Goal: Task Accomplishment & Management: Complete application form

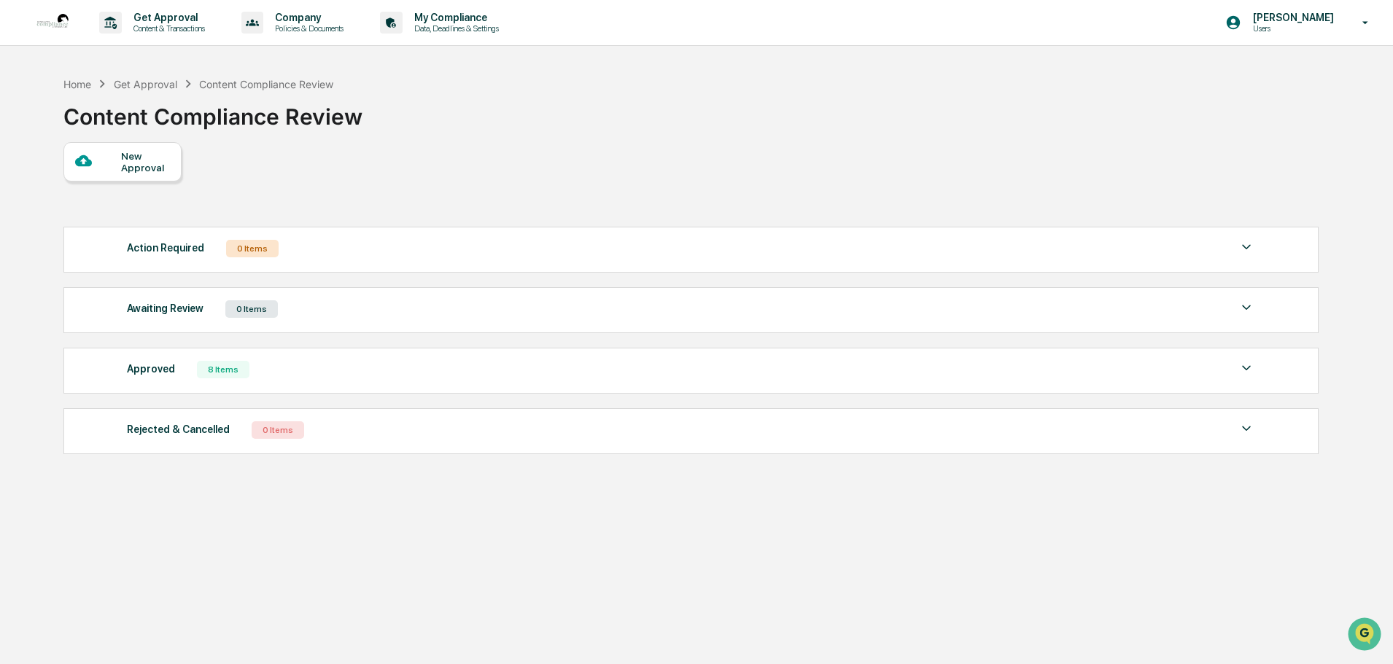
click at [136, 148] on div "New Approval" at bounding box center [122, 161] width 118 height 39
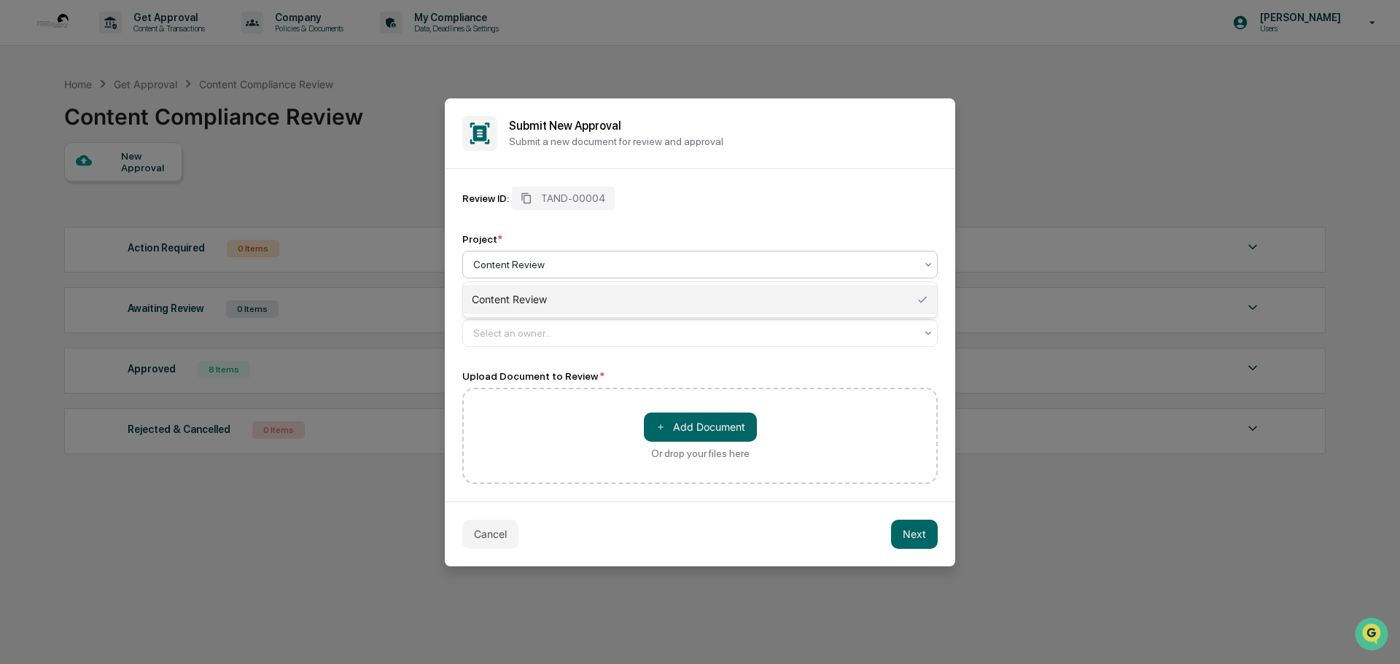
click at [538, 262] on div at bounding box center [694, 264] width 442 height 15
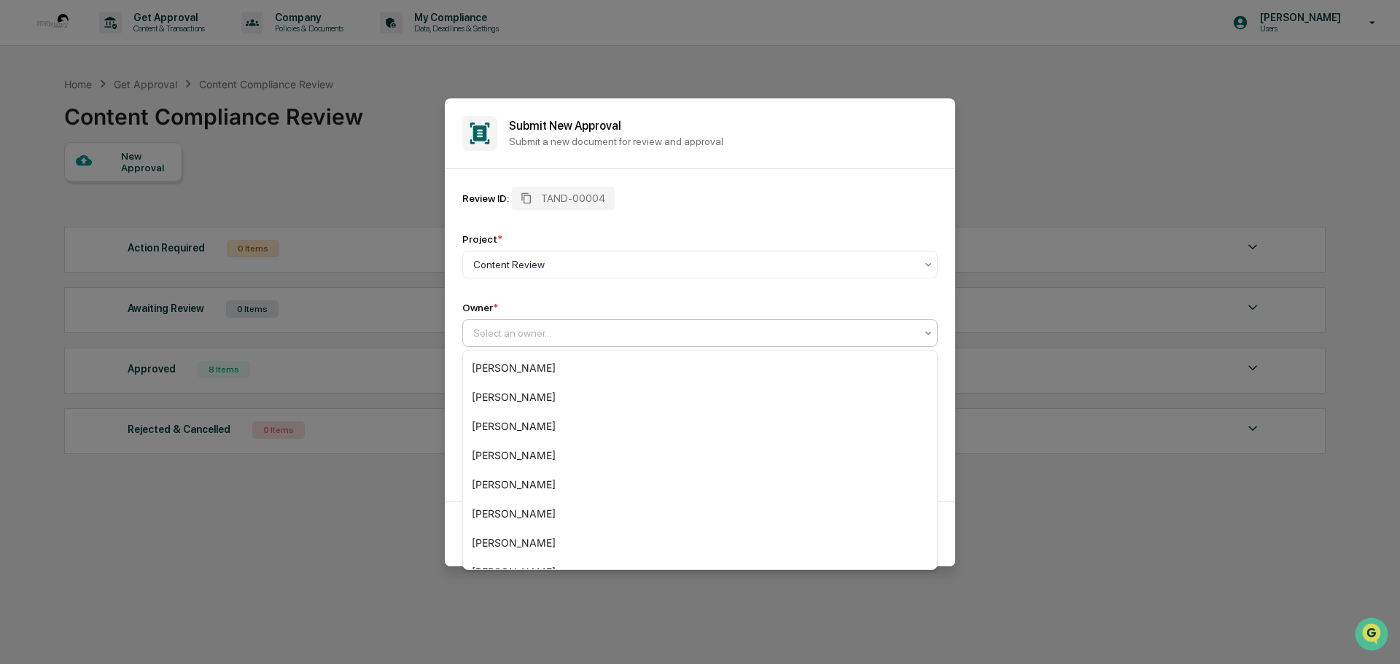
click at [508, 330] on div at bounding box center [694, 333] width 442 height 15
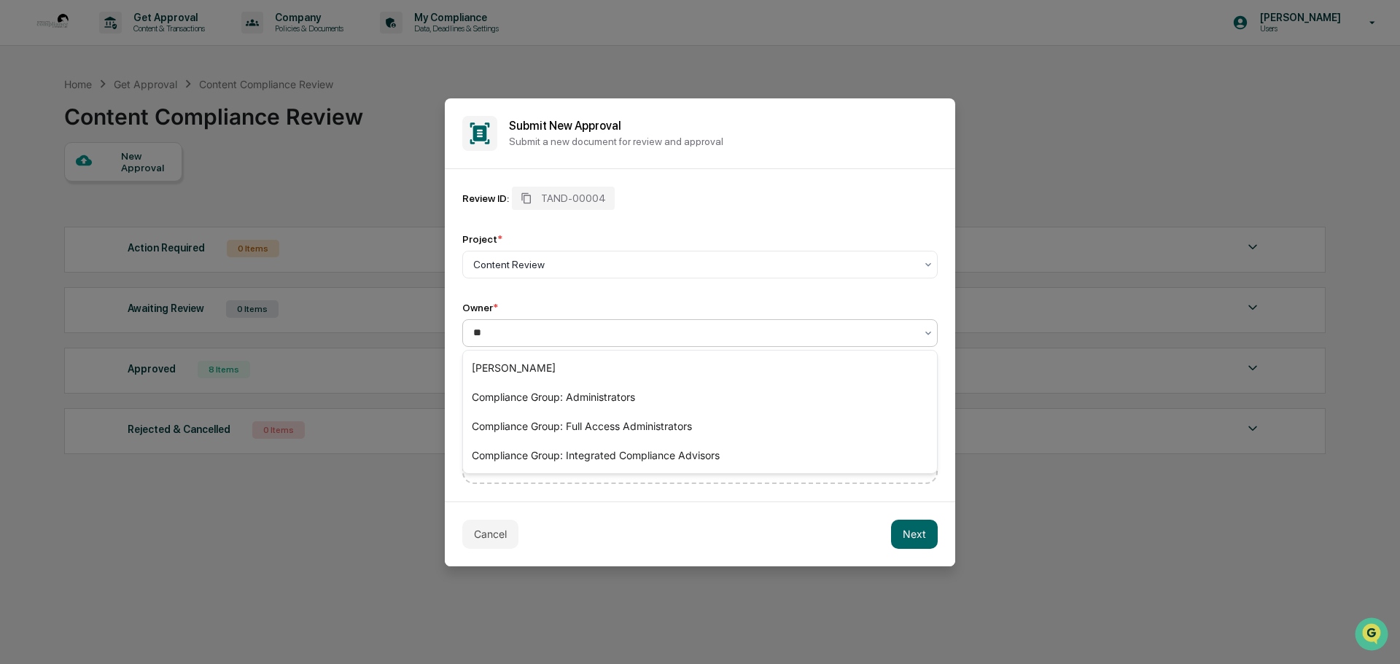
type input "***"
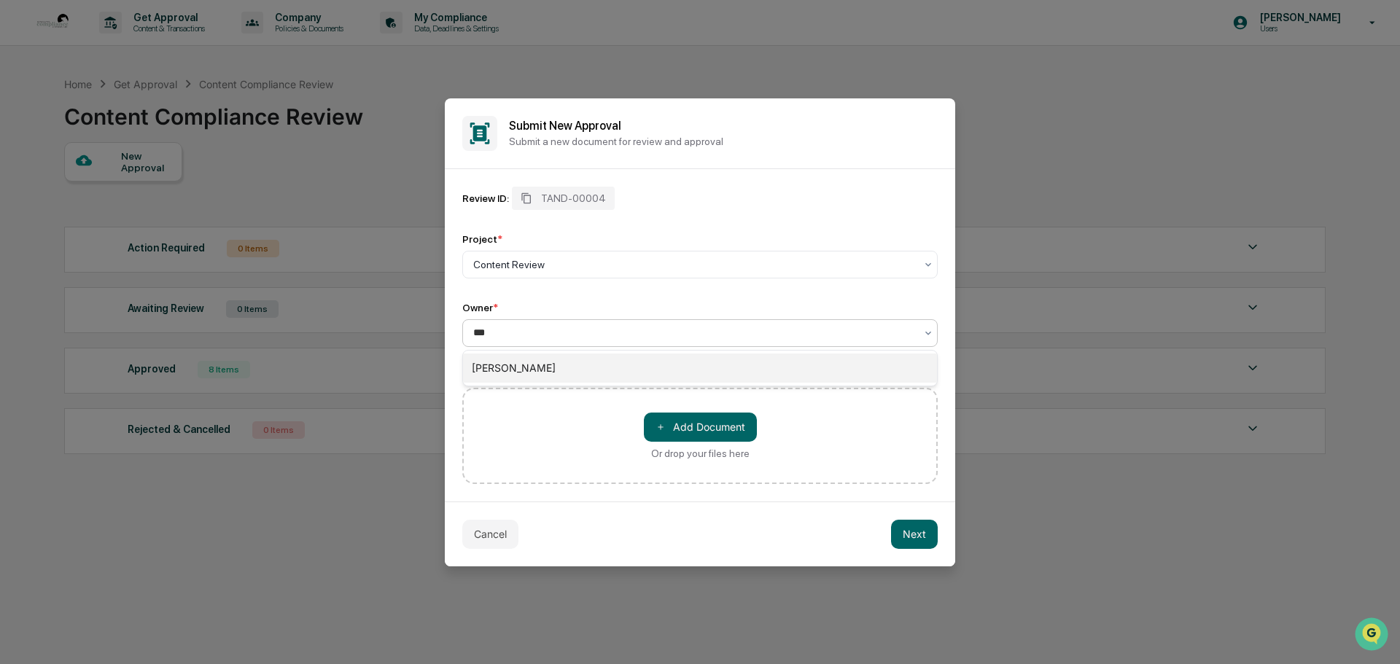
click at [493, 370] on div "[PERSON_NAME]" at bounding box center [700, 368] width 474 height 29
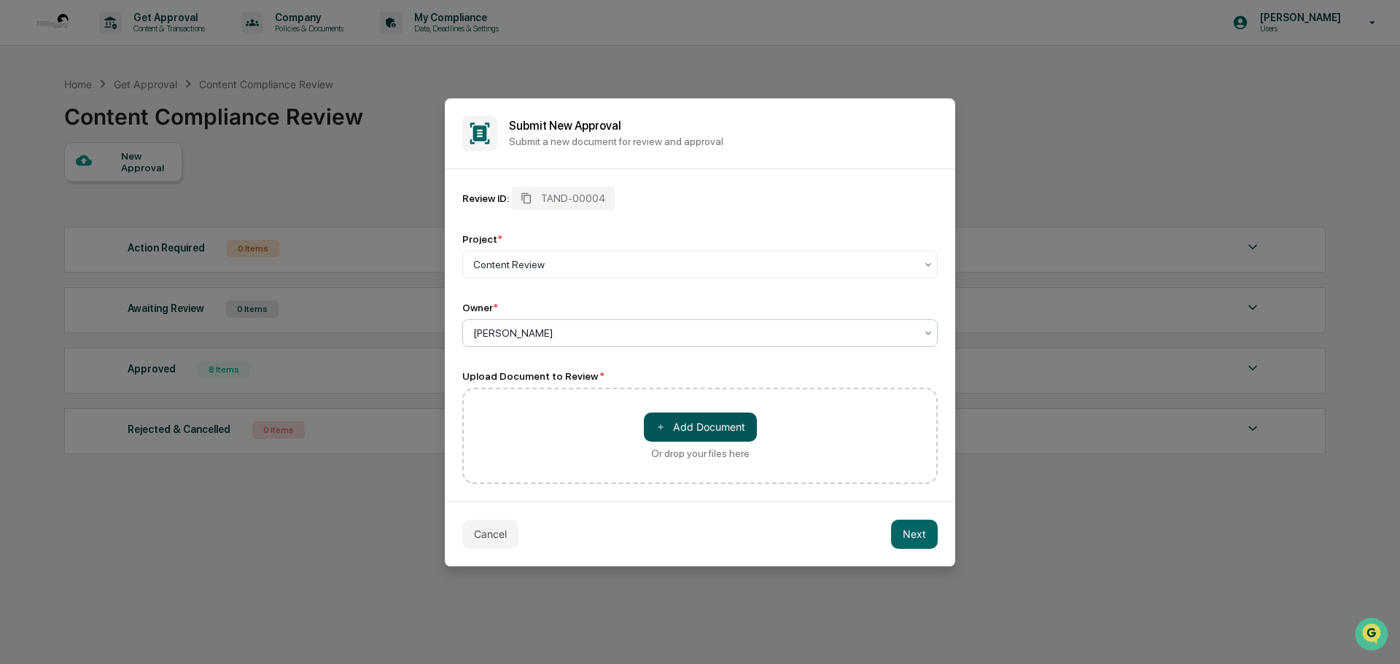
click at [704, 427] on button "＋ Add Document" at bounding box center [700, 427] width 113 height 29
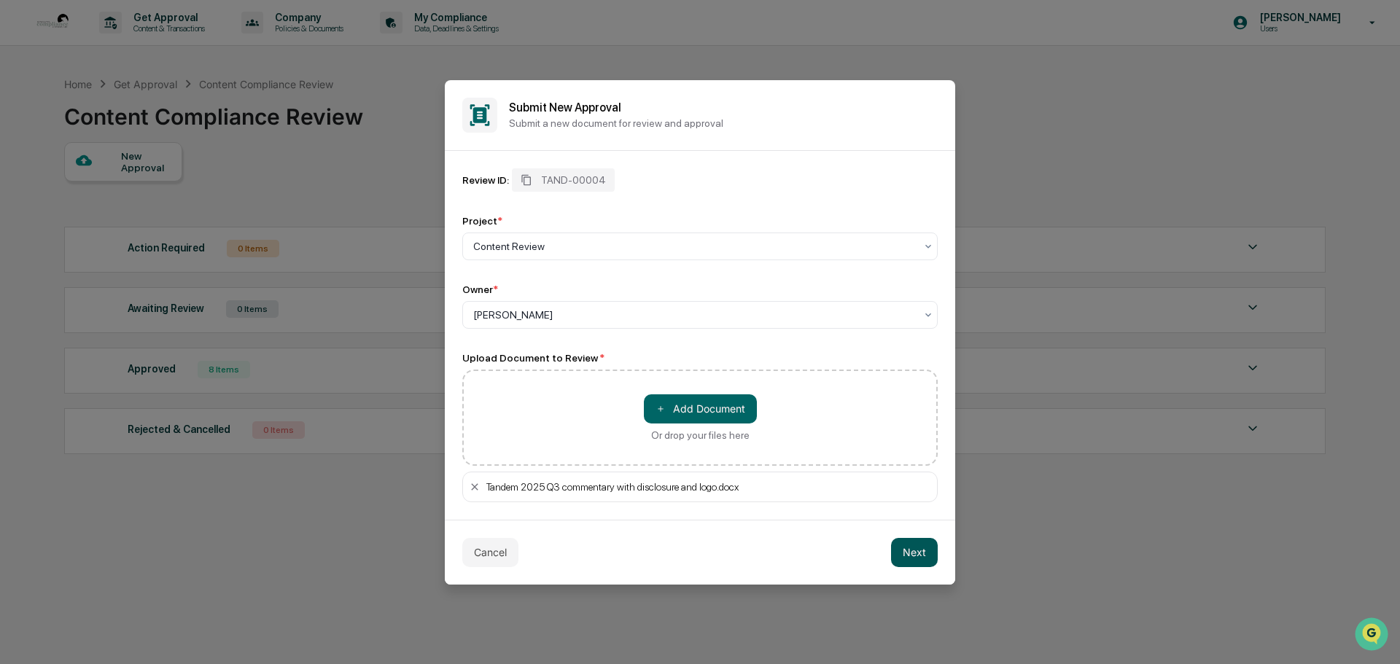
click at [913, 547] on button "Next" at bounding box center [914, 552] width 47 height 29
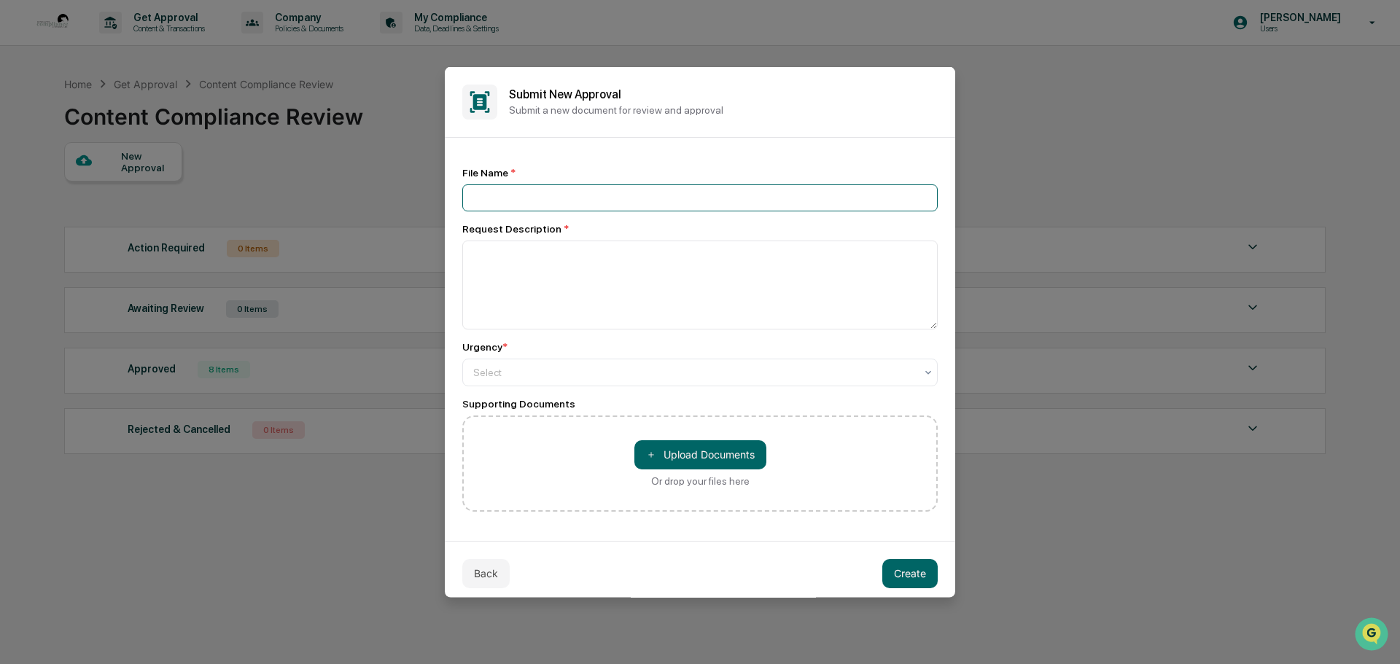
click at [478, 189] on input at bounding box center [699, 197] width 475 height 27
type input "**********"
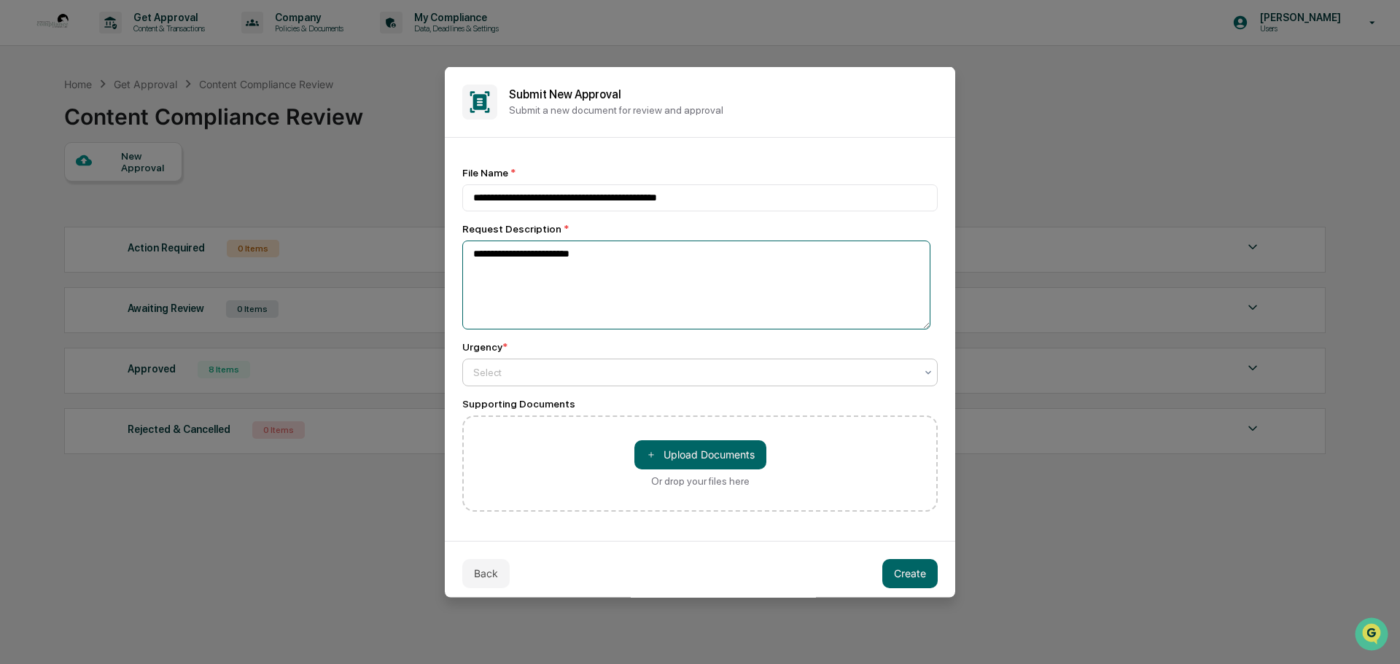
type textarea "**********"
click at [507, 373] on div at bounding box center [694, 372] width 442 height 15
click at [693, 450] on button "＋ Upload Documents" at bounding box center [700, 454] width 132 height 29
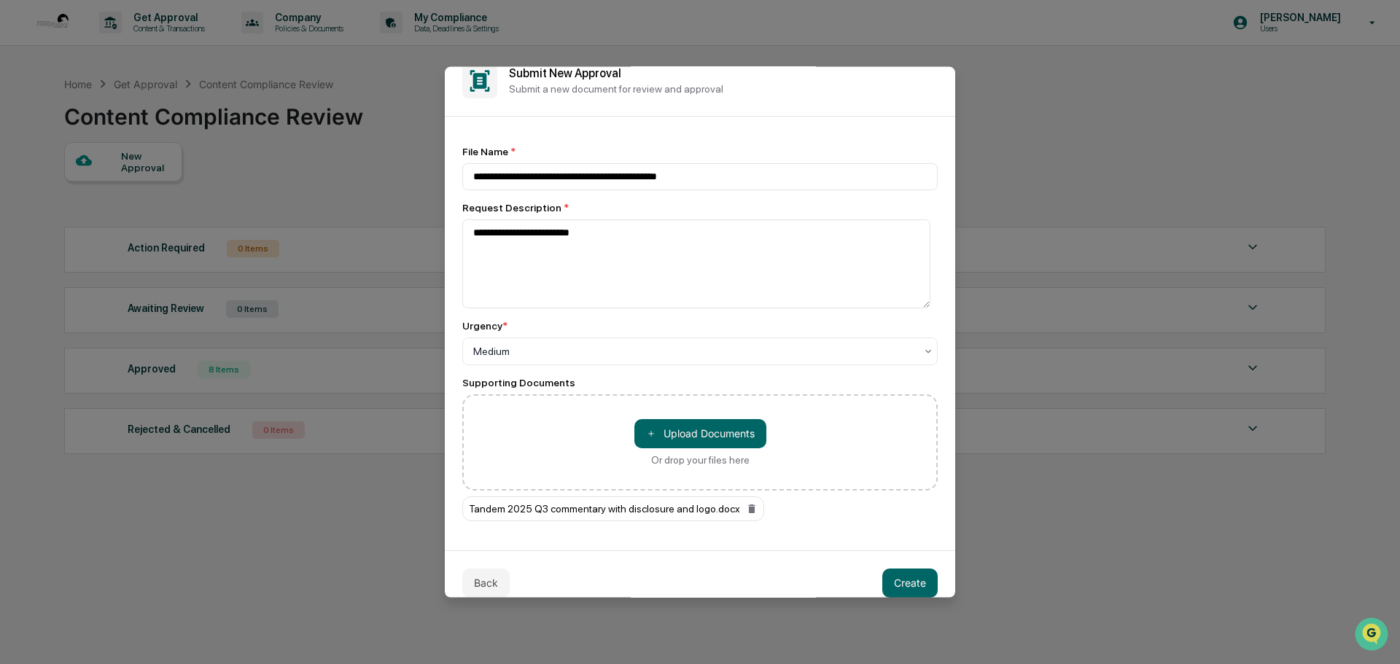
scroll to position [39, 0]
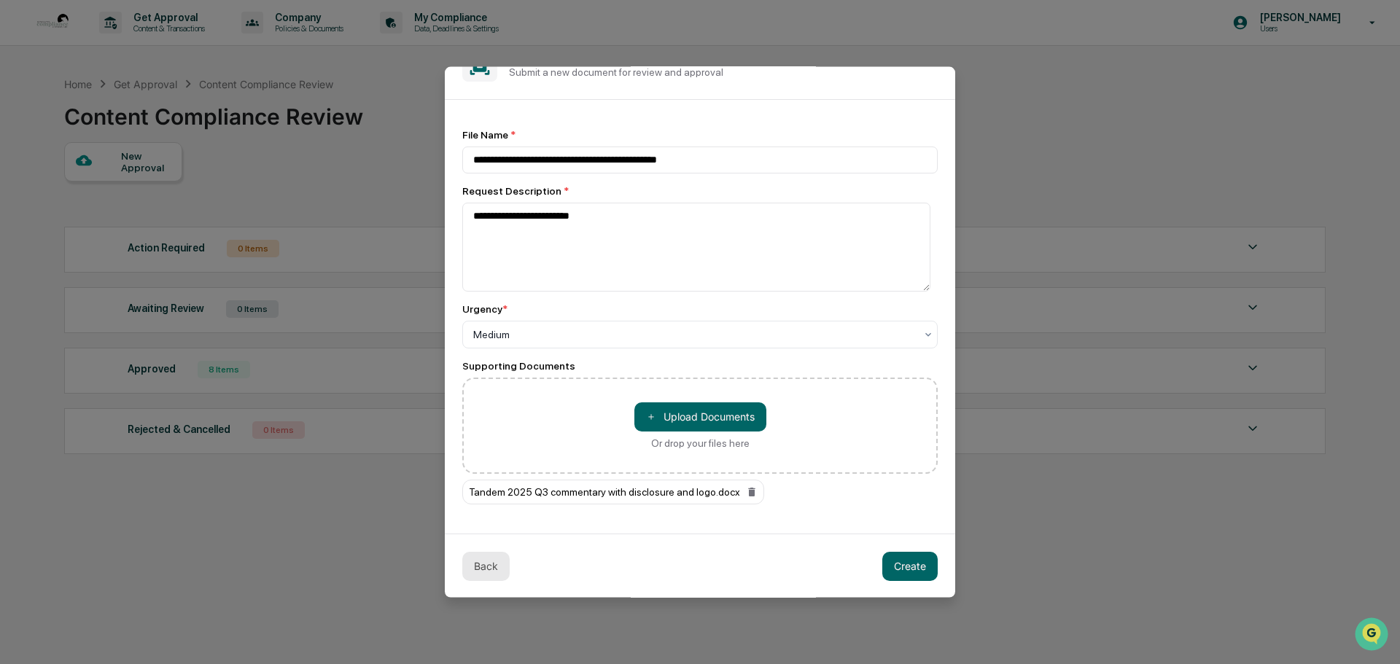
click at [489, 565] on button "Back" at bounding box center [485, 565] width 47 height 29
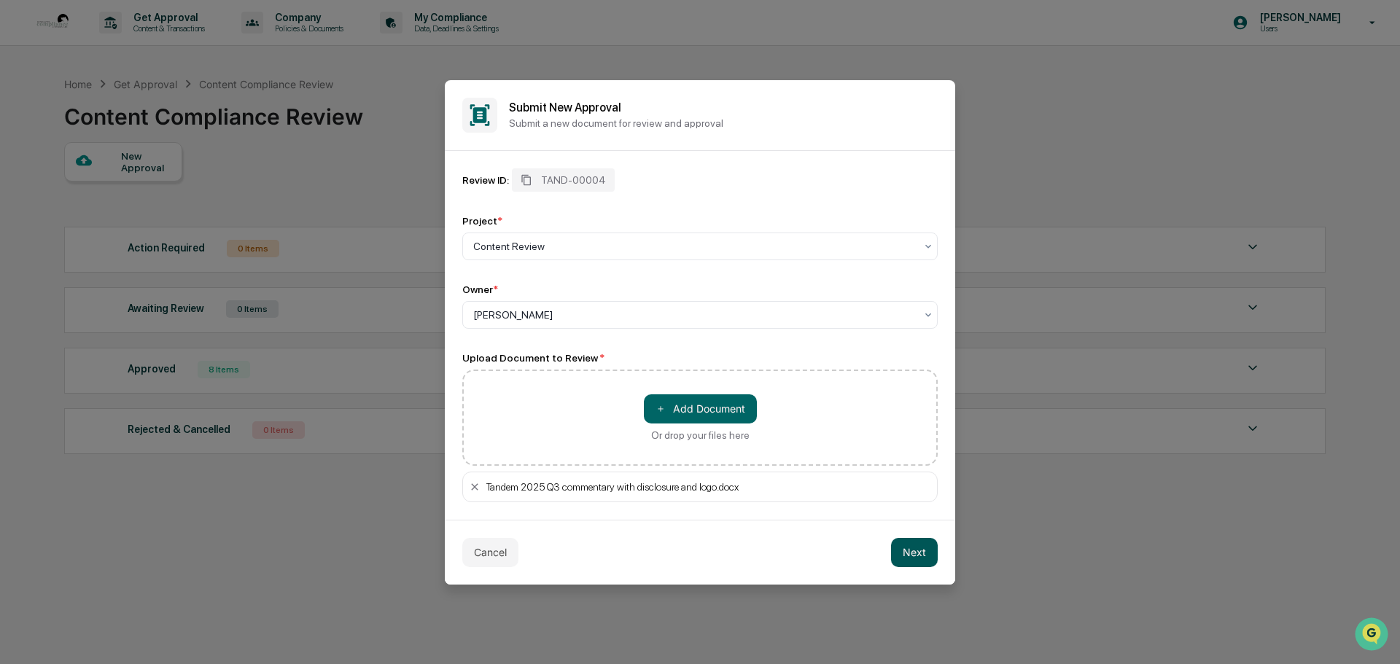
click at [918, 551] on button "Next" at bounding box center [914, 552] width 47 height 29
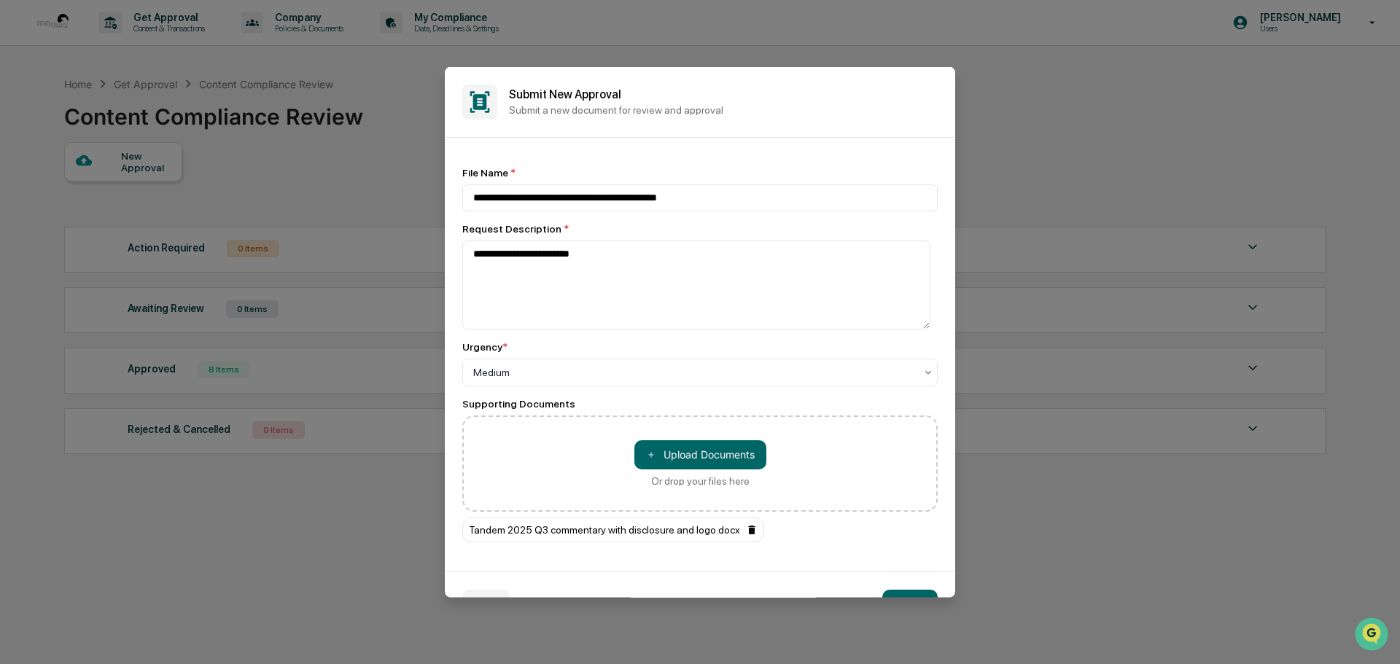
click at [748, 530] on icon at bounding box center [751, 529] width 7 height 9
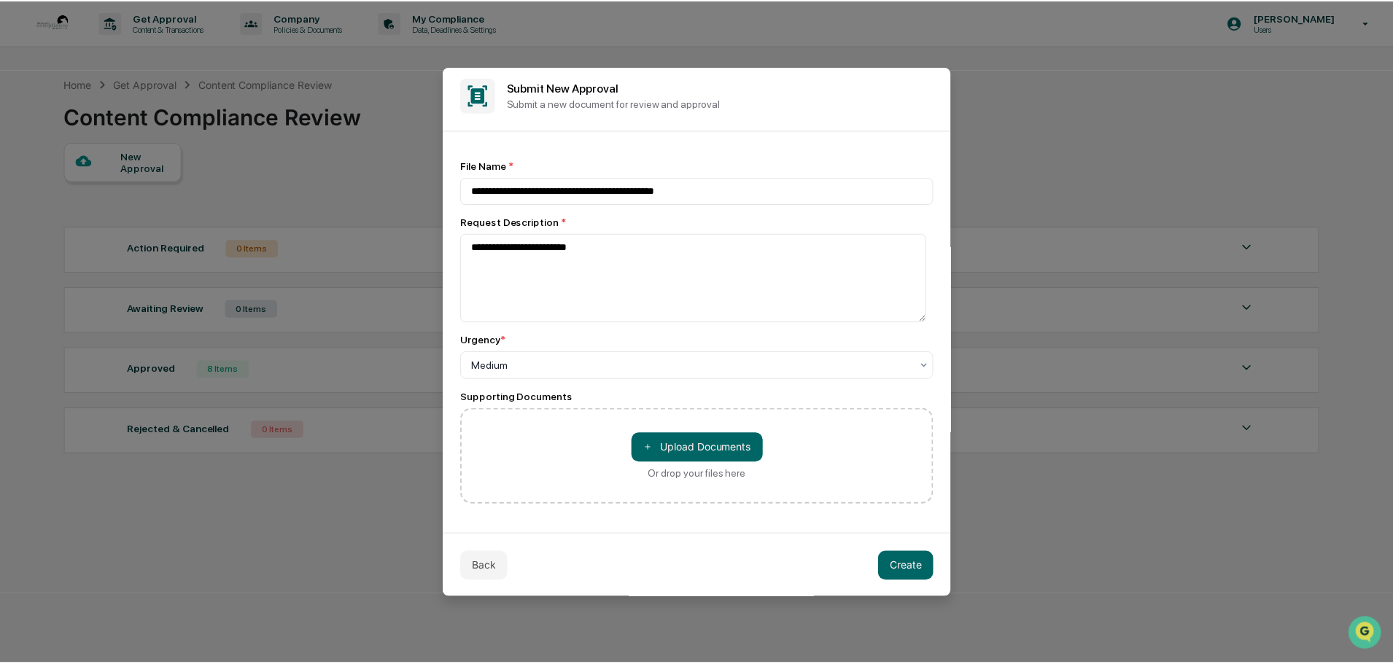
scroll to position [8, 0]
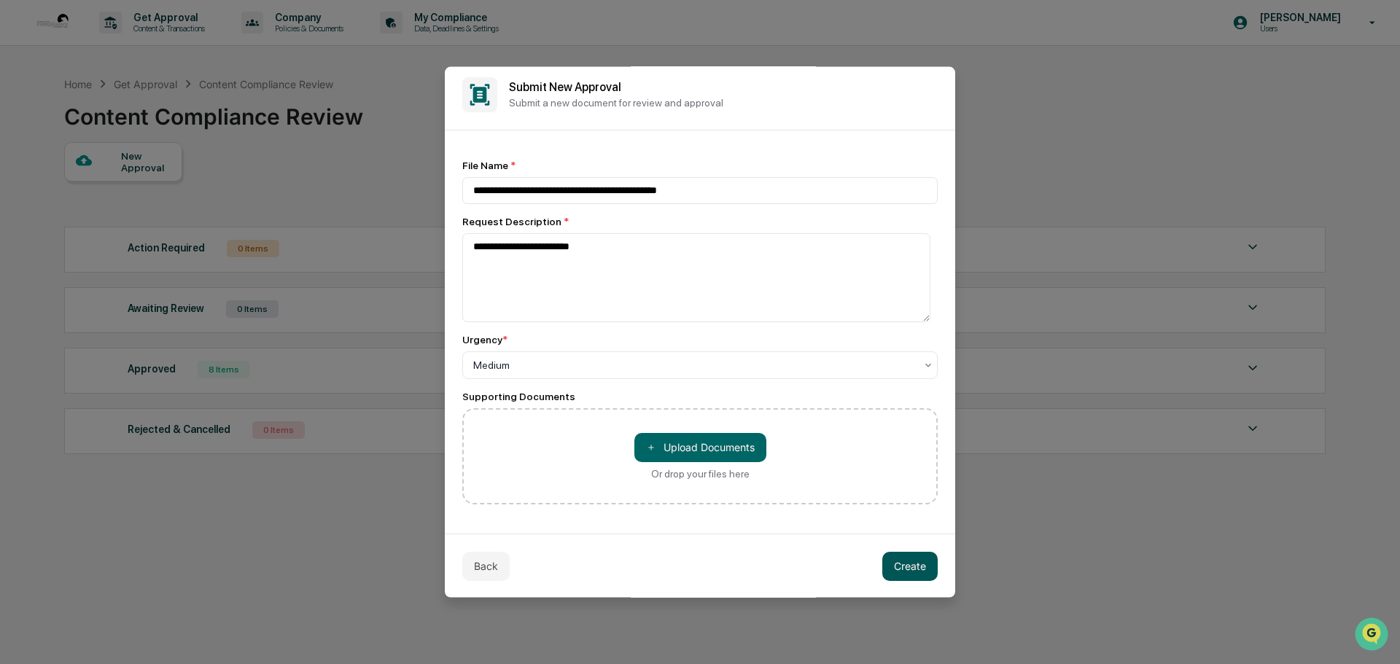
click at [900, 559] on button "Create" at bounding box center [909, 565] width 55 height 29
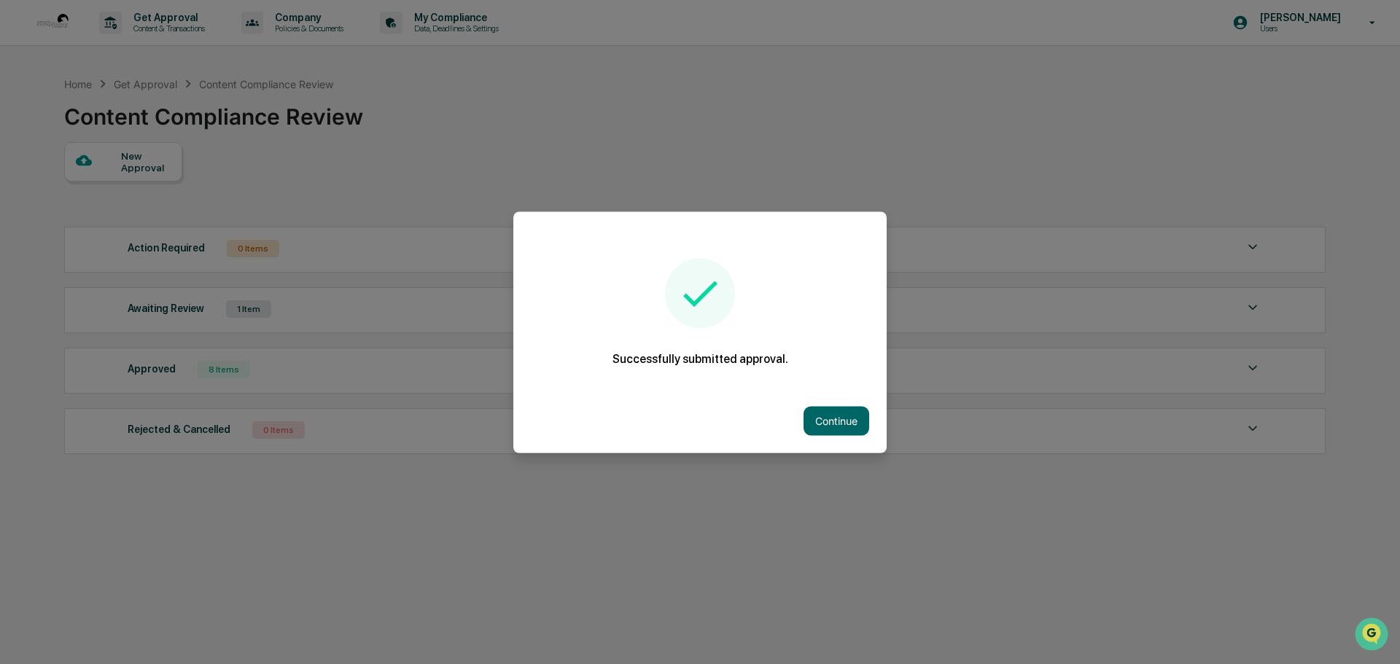
click at [834, 419] on button "Continue" at bounding box center [837, 420] width 66 height 29
